Goal: Task Accomplishment & Management: Use online tool/utility

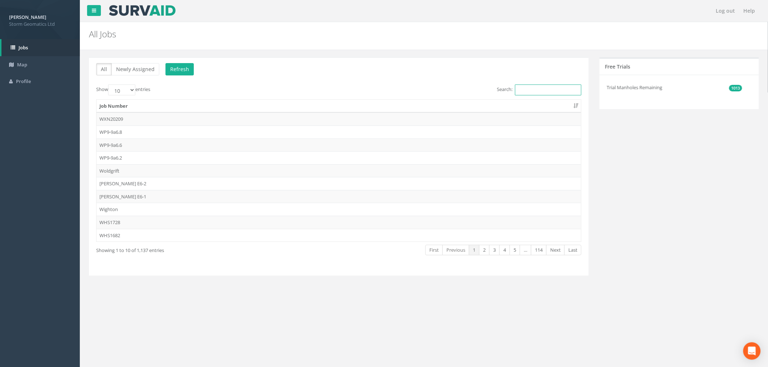
click at [515, 88] on input "Search:" at bounding box center [548, 90] width 66 height 11
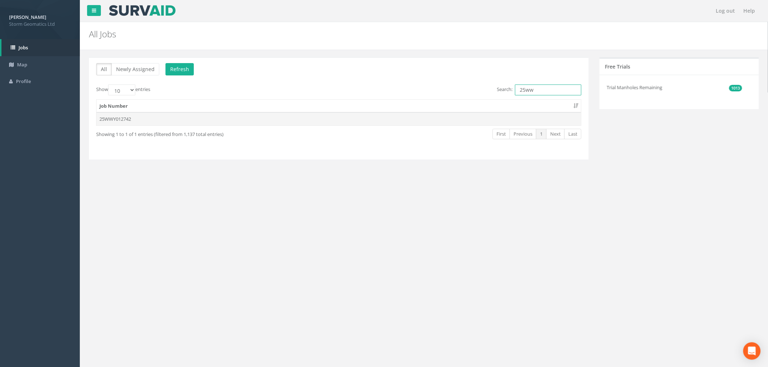
type input "25ww"
click at [289, 119] on td "25WWY012742" at bounding box center [339, 118] width 484 height 13
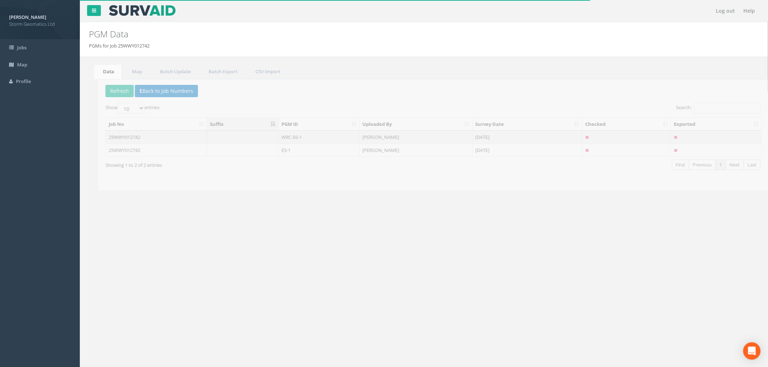
click at [296, 139] on td "WRC E6-1" at bounding box center [309, 137] width 81 height 13
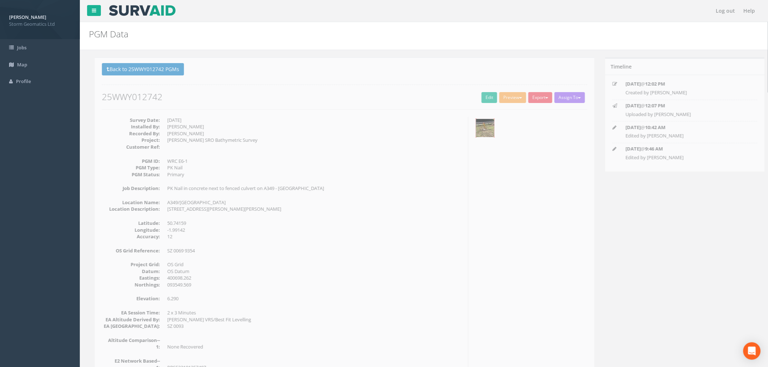
click at [485, 127] on img at bounding box center [479, 128] width 18 height 18
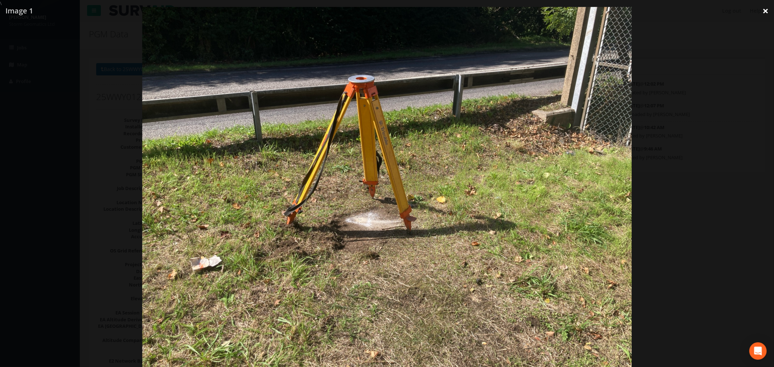
click at [766, 9] on link "×" at bounding box center [765, 11] width 17 height 22
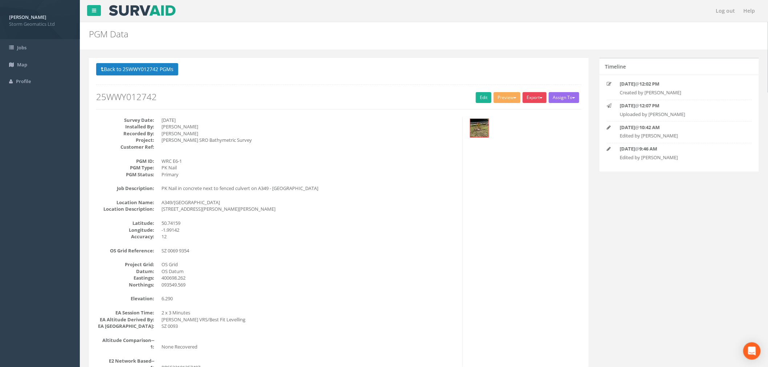
click at [539, 98] on button "Export" at bounding box center [534, 97] width 24 height 11
click at [537, 112] on link "Storm Geomatics" at bounding box center [518, 112] width 57 height 11
